Goal: Information Seeking & Learning: Check status

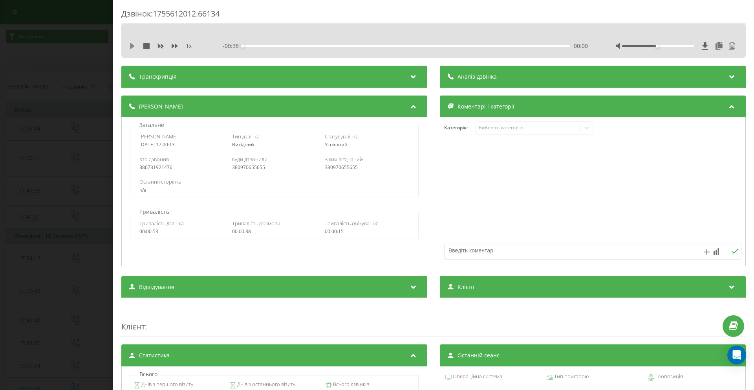
click at [130, 48] on icon at bounding box center [132, 46] width 5 height 6
click at [130, 46] on icon at bounding box center [132, 46] width 5 height 6
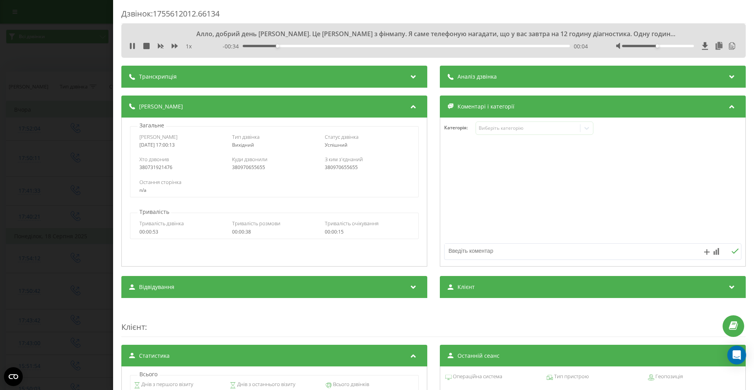
click at [94, 64] on div "Дзвінок : 1755612012.66134 Алло, добрий день Богдан. Це Максим з фінмапу. Я сам…" at bounding box center [377, 195] width 754 height 390
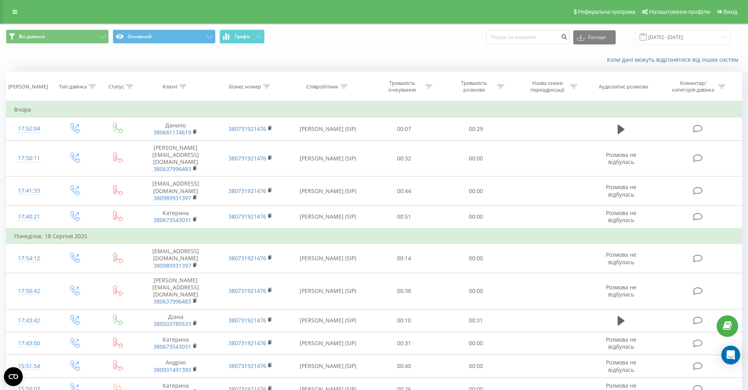
scroll to position [2, 0]
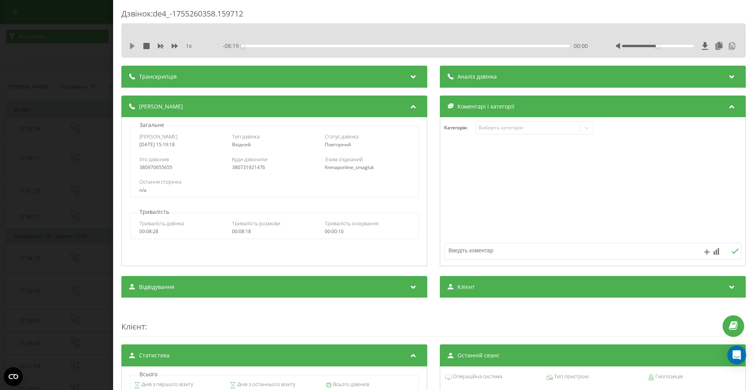
click at [132, 45] on icon at bounding box center [132, 46] width 5 height 6
click at [258, 45] on div "00:26" at bounding box center [406, 46] width 327 height 2
drag, startPoint x: 284, startPoint y: 46, endPoint x: 310, endPoint y: 48, distance: 25.7
click at [286, 46] on div "01:05" at bounding box center [406, 46] width 327 height 2
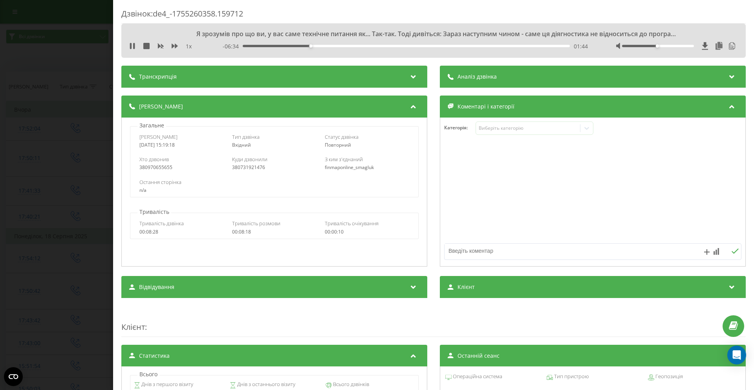
click at [320, 45] on div "01:44" at bounding box center [406, 46] width 327 height 2
click at [341, 46] on div "02:00" at bounding box center [406, 46] width 327 height 2
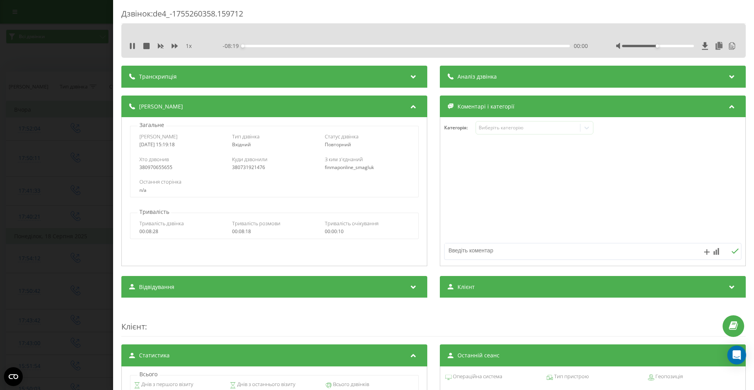
click at [368, 46] on div "00:00" at bounding box center [406, 46] width 327 height 2
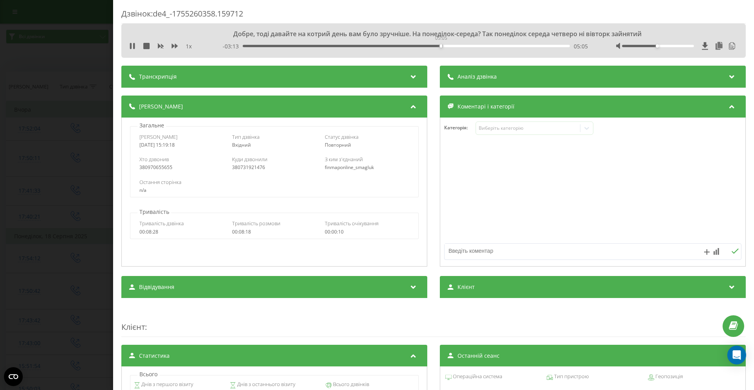
click at [440, 46] on div "05:05" at bounding box center [406, 46] width 327 height 2
drag, startPoint x: 447, startPoint y: 46, endPoint x: 454, endPoint y: 46, distance: 6.7
click at [447, 46] on div "05:07" at bounding box center [406, 46] width 327 height 2
click at [459, 46] on div "05:18" at bounding box center [406, 46] width 327 height 2
click at [466, 45] on div "05:35" at bounding box center [406, 46] width 327 height 2
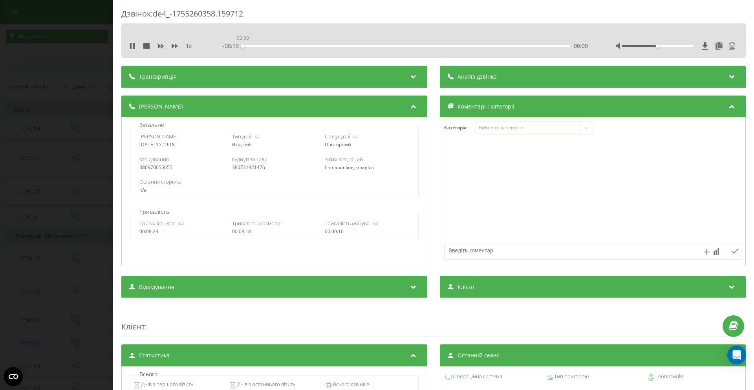
click at [470, 45] on div "00:00" at bounding box center [406, 46] width 327 height 2
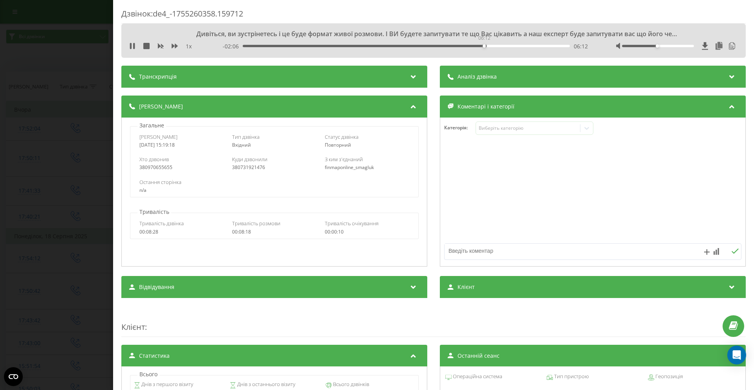
click at [483, 45] on div "06:12" at bounding box center [406, 46] width 327 height 2
click at [488, 46] on div "06:19" at bounding box center [406, 46] width 327 height 2
click at [496, 46] on div "06:23" at bounding box center [406, 46] width 327 height 2
click at [502, 46] on div "06:32" at bounding box center [406, 46] width 327 height 2
drag, startPoint x: 505, startPoint y: 47, endPoint x: 509, endPoint y: 47, distance: 4.3
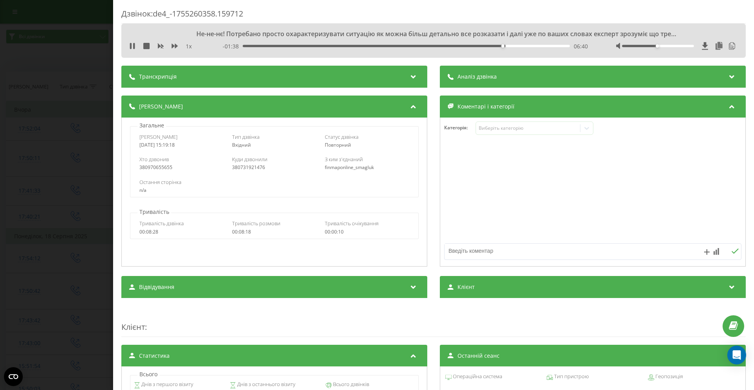
click at [506, 47] on div "06:40" at bounding box center [406, 46] width 327 height 2
click at [511, 47] on div "06:48" at bounding box center [406, 46] width 327 height 2
click at [517, 46] on div "07:04" at bounding box center [406, 46] width 327 height 2
click at [523, 45] on div "07:07" at bounding box center [406, 46] width 327 height 2
click at [531, 45] on div "07:13" at bounding box center [406, 46] width 327 height 2
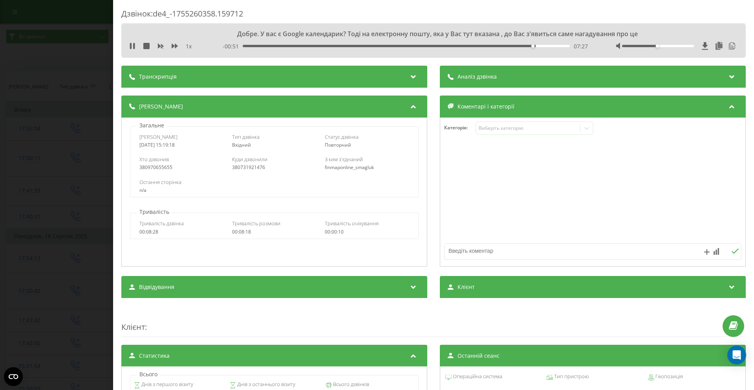
click at [536, 46] on div "07:27" at bounding box center [406, 46] width 327 height 2
click at [544, 46] on div "07:33" at bounding box center [406, 46] width 327 height 2
click at [550, 46] on div "07:46" at bounding box center [406, 46] width 327 height 2
click at [554, 46] on div "08:00" at bounding box center [406, 46] width 327 height 2
click at [441, 45] on div "08:09" at bounding box center [406, 46] width 327 height 2
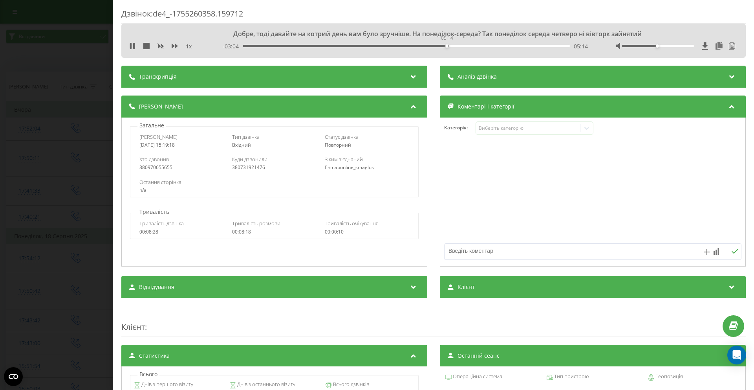
click at [446, 45] on div "05:14" at bounding box center [406, 46] width 327 height 2
click at [462, 47] on div "05:15" at bounding box center [406, 46] width 327 height 2
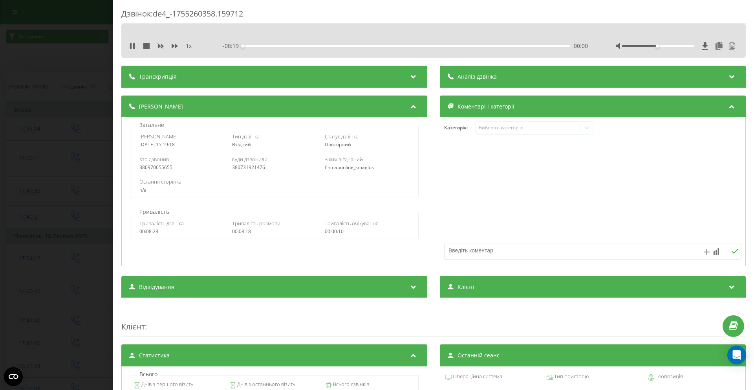
click at [472, 47] on div "00:00" at bounding box center [406, 46] width 327 height 2
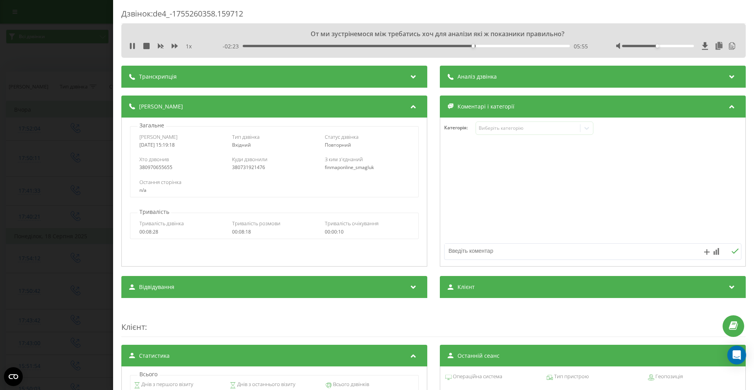
click at [480, 47] on div "05:55" at bounding box center [406, 46] width 327 height 2
click at [491, 47] on div "06:08" at bounding box center [406, 46] width 327 height 2
click at [501, 46] on div "06:24" at bounding box center [406, 46] width 327 height 2
click at [509, 46] on div "06:39" at bounding box center [406, 46] width 327 height 2
click at [319, 46] on div "01:59" at bounding box center [406, 46] width 327 height 2
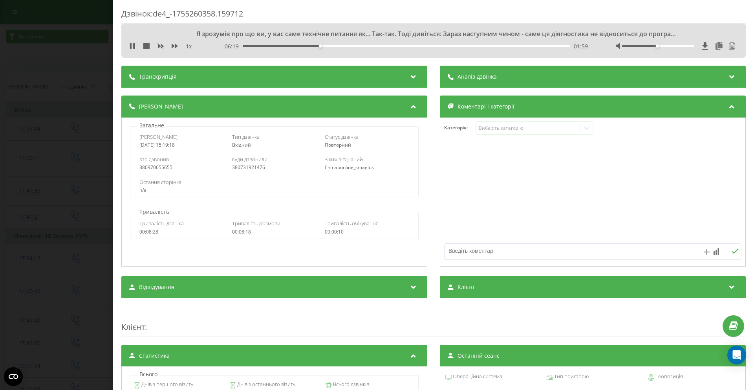
click at [339, 46] on div "01:59" at bounding box center [406, 46] width 327 height 2
click at [353, 46] on div "02:51" at bounding box center [406, 46] width 327 height 2
click at [306, 47] on div "- 05:27 02:51 02:51" at bounding box center [405, 46] width 365 height 8
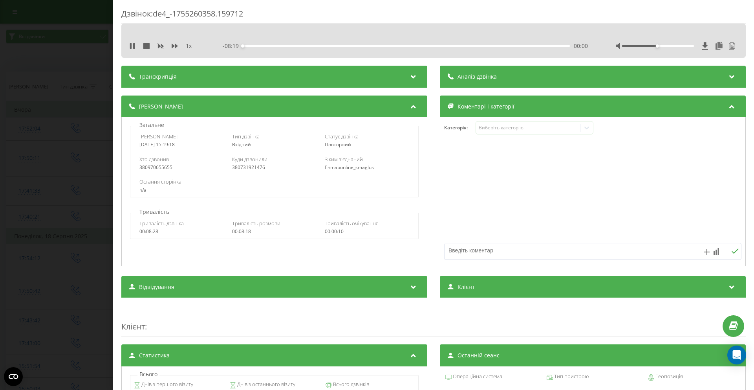
click at [307, 46] on div "00:00" at bounding box center [406, 46] width 327 height 2
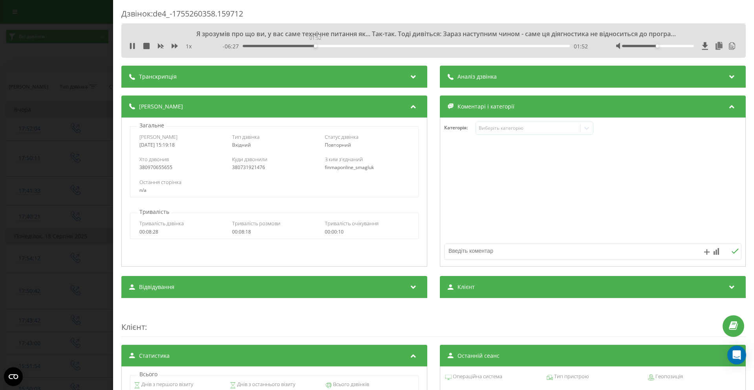
click at [314, 46] on div "01:52" at bounding box center [406, 46] width 327 height 2
click at [301, 46] on div "01:52" at bounding box center [406, 46] width 327 height 2
click at [282, 47] on div "01:33" at bounding box center [406, 46] width 327 height 2
click at [293, 45] on div "01:03" at bounding box center [406, 46] width 327 height 2
click at [298, 45] on div "01:27" at bounding box center [406, 46] width 327 height 2
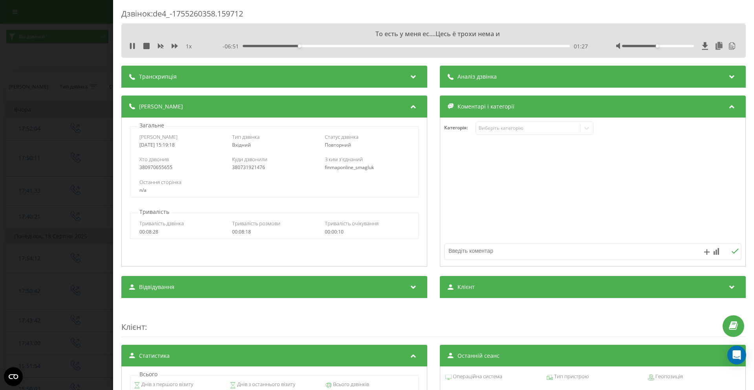
click at [303, 46] on div "01:27" at bounding box center [406, 46] width 327 height 2
click at [307, 46] on div "01:40" at bounding box center [406, 46] width 327 height 2
click at [311, 46] on div "01:47" at bounding box center [406, 46] width 327 height 2
click at [316, 47] on div "01:47" at bounding box center [406, 46] width 327 height 2
click at [323, 47] on div "01:55" at bounding box center [406, 46] width 327 height 2
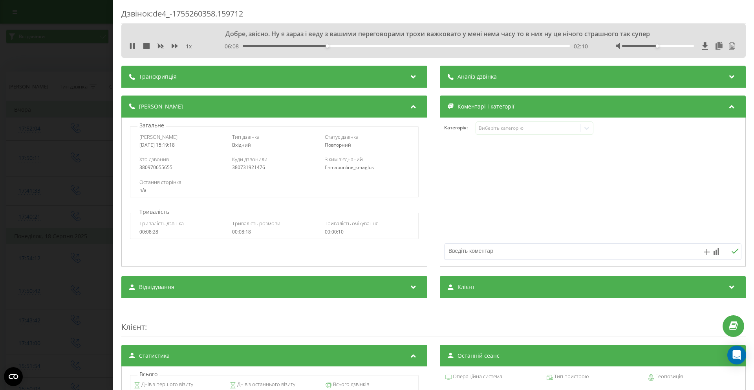
click at [331, 46] on div "02:10" at bounding box center [406, 46] width 327 height 2
click at [337, 46] on div "02:27" at bounding box center [406, 46] width 327 height 2
click at [361, 46] on div "02:52" at bounding box center [406, 46] width 327 height 2
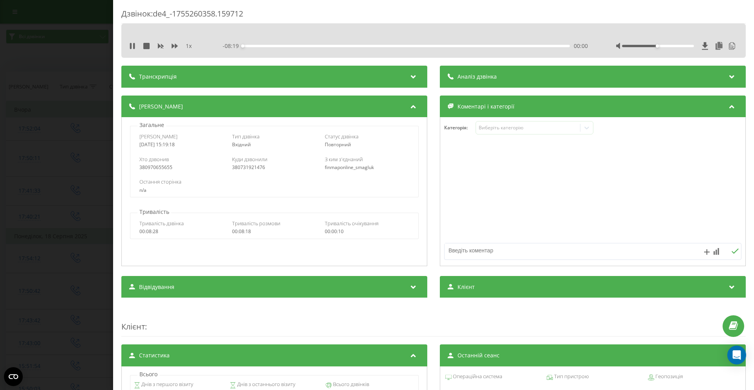
click at [389, 46] on div "00:00" at bounding box center [406, 46] width 327 height 2
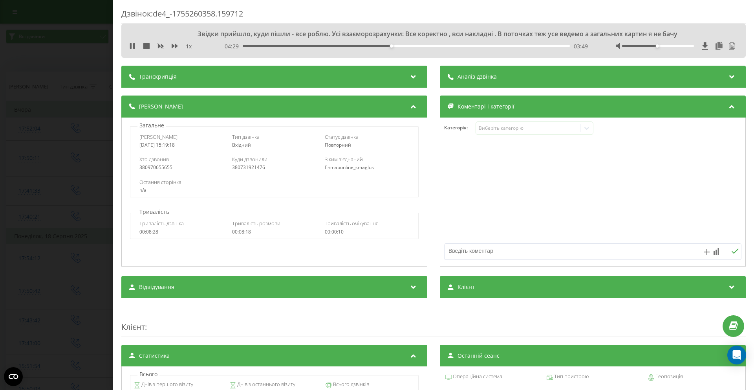
click at [67, 41] on div "Дзвінок : de4_-1755260358.159712 Звідки прийшло, куди пішли - все роблю. Усі вз…" at bounding box center [377, 195] width 754 height 390
